Goal: Information Seeking & Learning: Understand process/instructions

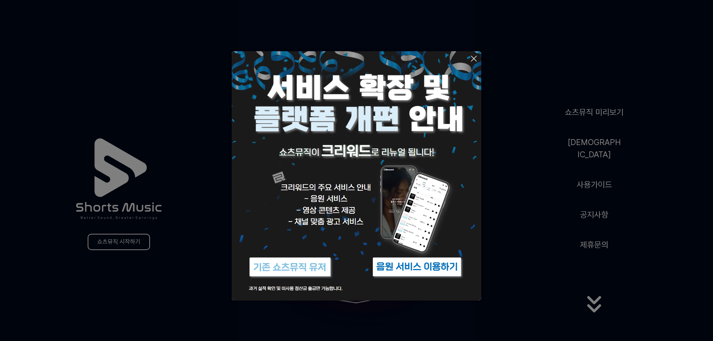
click at [323, 267] on img at bounding box center [290, 267] width 93 height 28
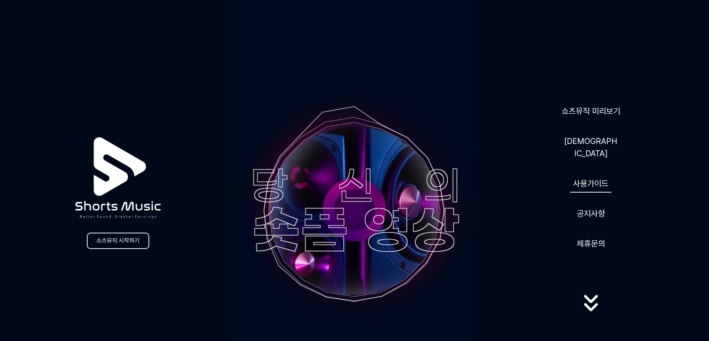
click at [589, 182] on link "사용가이드" at bounding box center [590, 184] width 41 height 18
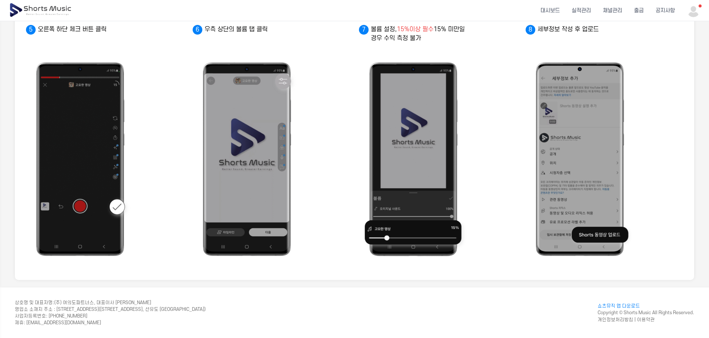
scroll to position [224, 0]
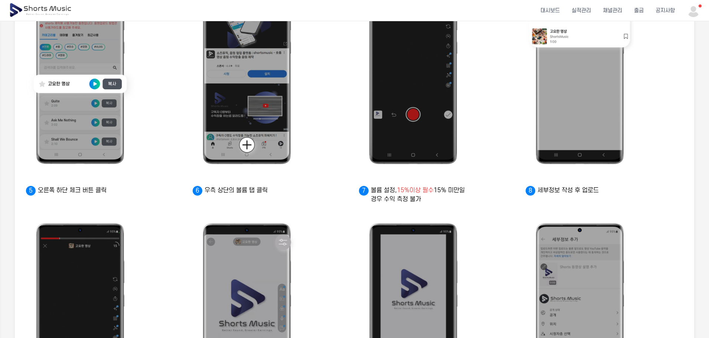
drag, startPoint x: 372, startPoint y: 189, endPoint x: 426, endPoint y: 199, distance: 54.4
click at [426, 199] on p "볼륨 설정, 15%이상 필수 15% 미만일 경우 수익 측정 불가" at bounding box center [414, 195] width 111 height 18
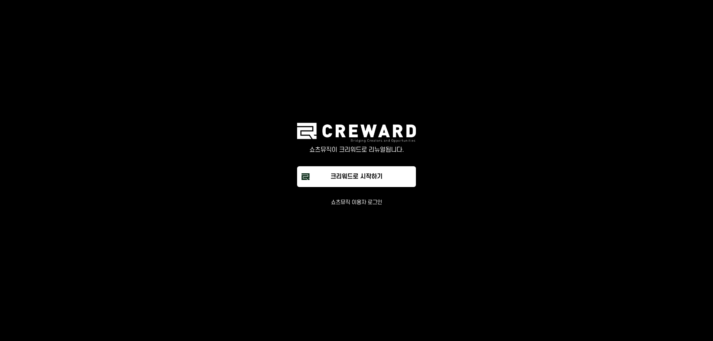
drag, startPoint x: 455, startPoint y: 86, endPoint x: 455, endPoint y: 81, distance: 5.2
